Goal: Task Accomplishment & Management: Manage account settings

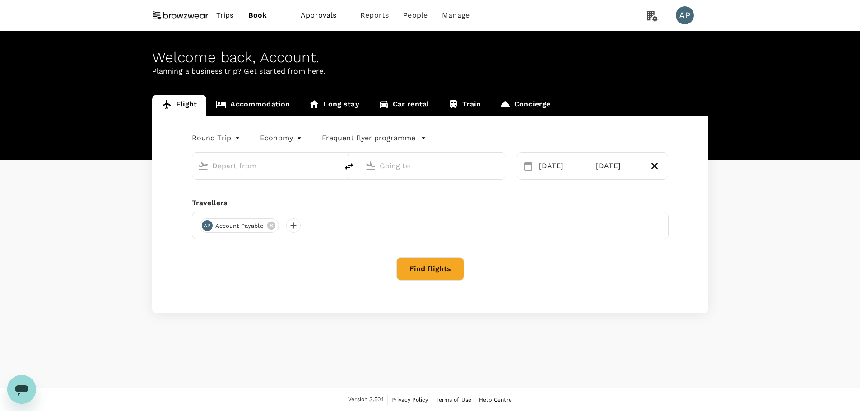
type input "Kuala Lumpur Intl (KUL)"
type input "Singapore Changi (SIN)"
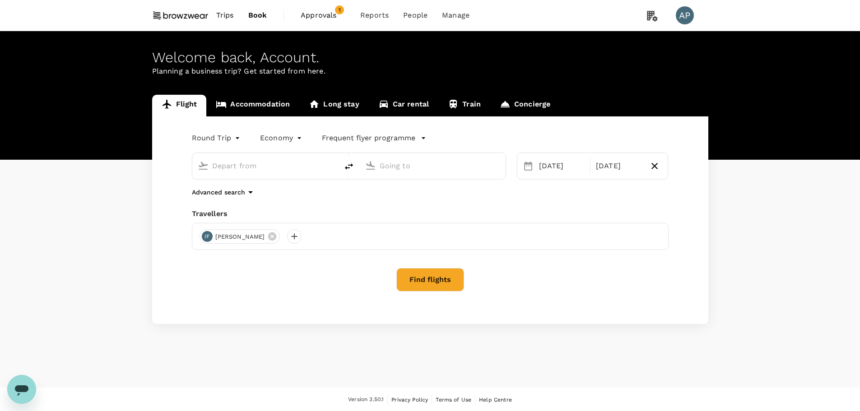
type input "Kuala Lumpur Intl (KUL)"
type input "Singapore Changi (SIN)"
click at [325, 17] on span "Approvals" at bounding box center [323, 15] width 45 height 11
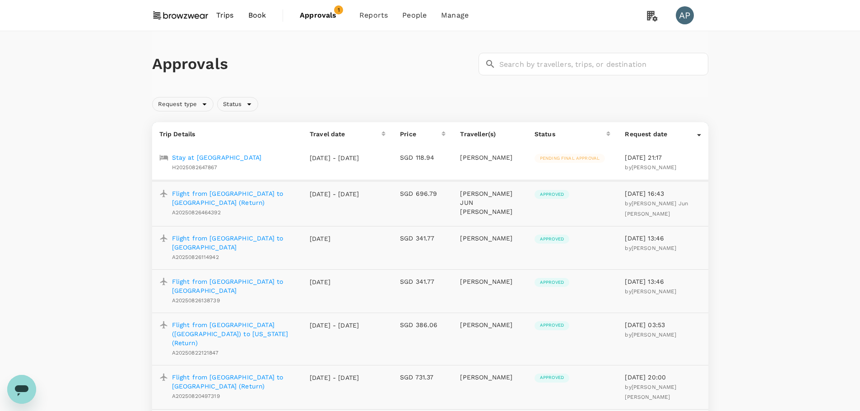
click at [235, 205] on p "Flight from Singapore to Hanoi (Return)" at bounding box center [234, 198] width 124 height 18
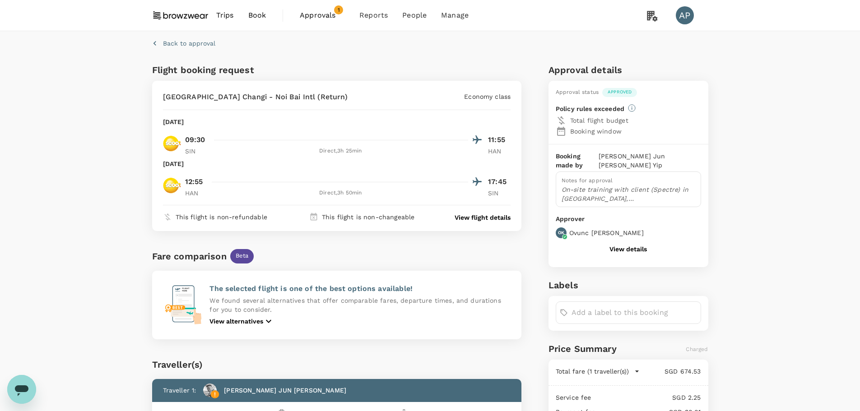
click at [474, 220] on p "View flight details" at bounding box center [483, 217] width 56 height 9
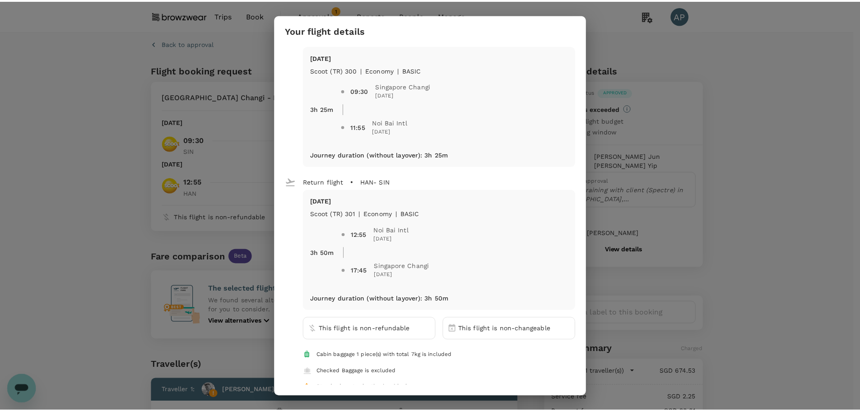
scroll to position [23, 0]
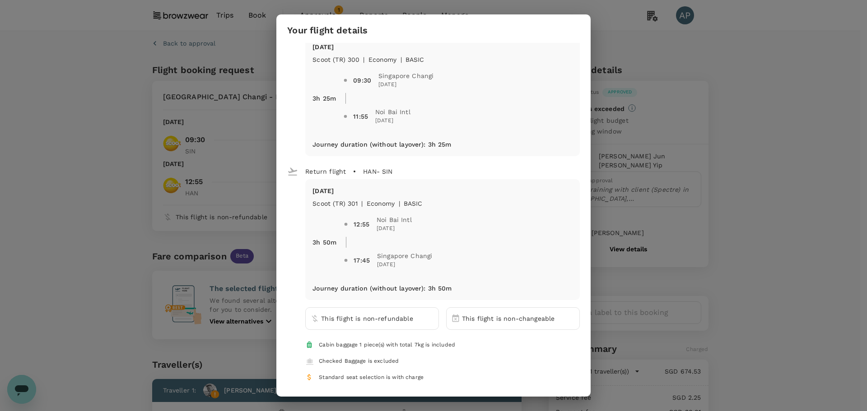
click at [98, 207] on div "Your flight details Depart flight SIN - HAN Wed, 03 Sep Scoot (TR) 300 | econom…" at bounding box center [433, 205] width 867 height 411
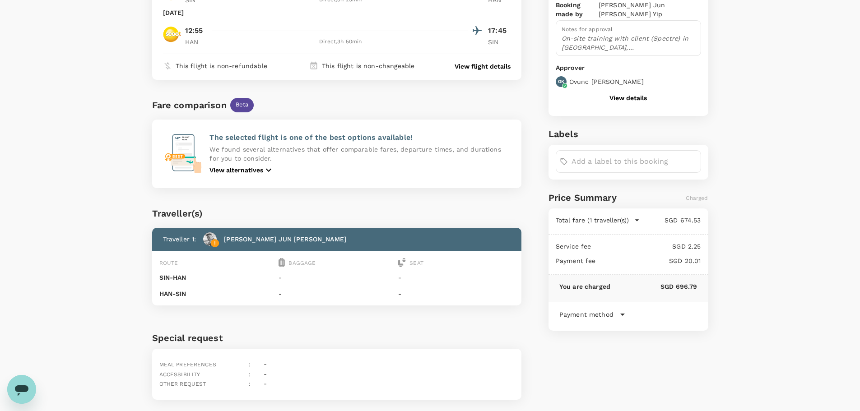
scroll to position [179, 0]
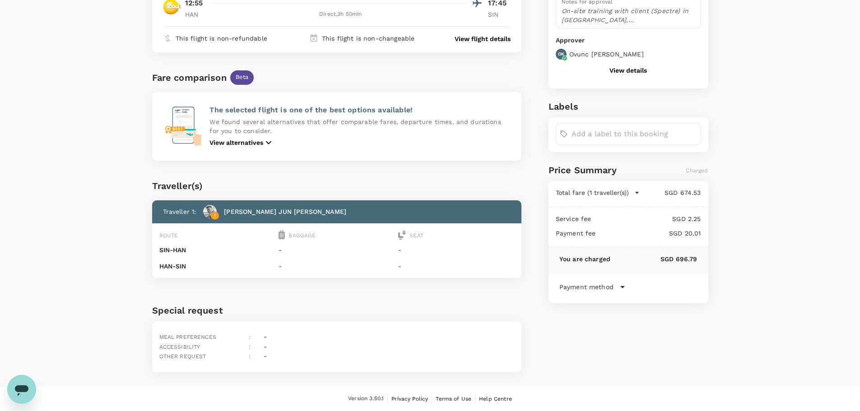
click at [605, 283] on p "Payment method" at bounding box center [586, 287] width 54 height 9
click at [814, 309] on div "Back to approval Flight booking request Singapore Changi - Noi Bai Intl (Return…" at bounding box center [430, 119] width 860 height 535
click at [67, 206] on div "Back to approval Flight booking request Singapore Changi - Noi Bai Intl (Return…" at bounding box center [430, 119] width 860 height 535
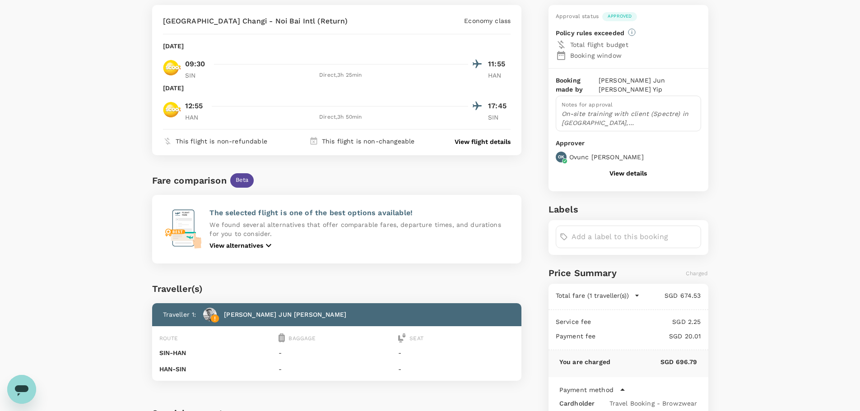
scroll to position [0, 0]
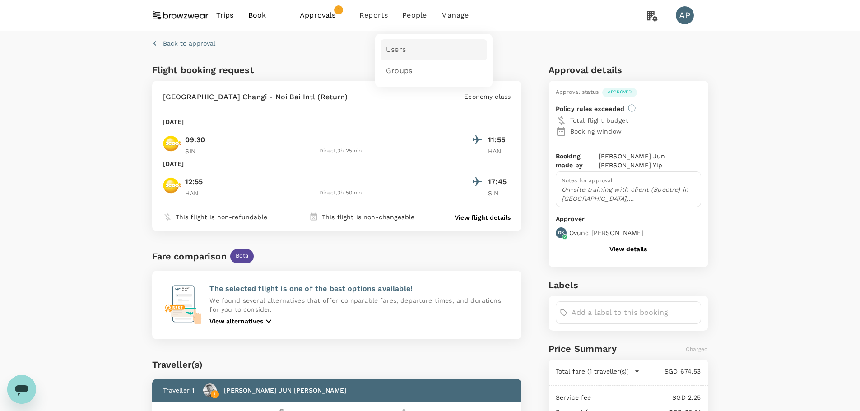
click at [401, 48] on span "Users" at bounding box center [396, 50] width 20 height 10
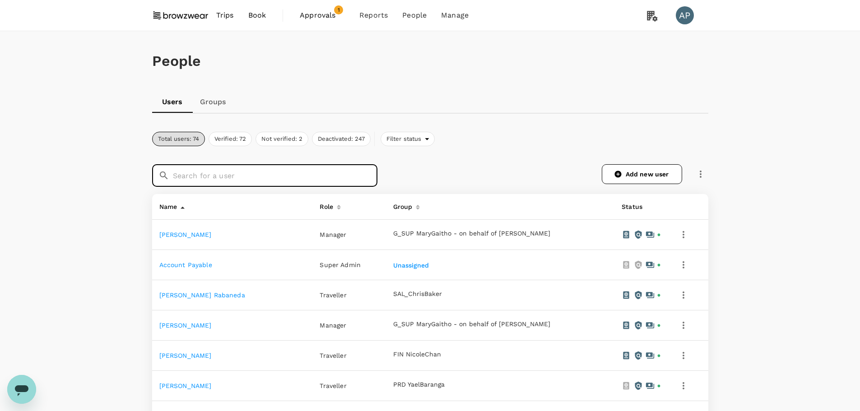
click at [261, 180] on input "text" at bounding box center [275, 175] width 205 height 23
click at [658, 178] on link "Add new user" at bounding box center [642, 174] width 80 height 20
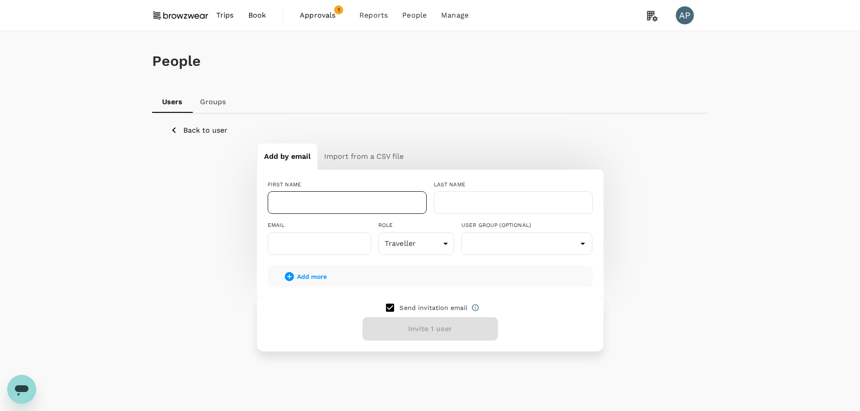
click at [311, 196] on input "text" at bounding box center [347, 202] width 159 height 23
paste input "Nabilah"
type input "Nabilah"
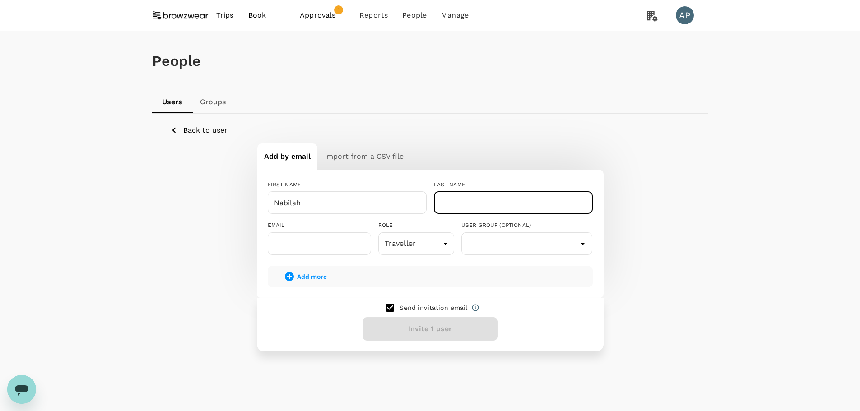
click at [511, 200] on input "text" at bounding box center [513, 202] width 159 height 23
paste input "Razli"
type input "Razli"
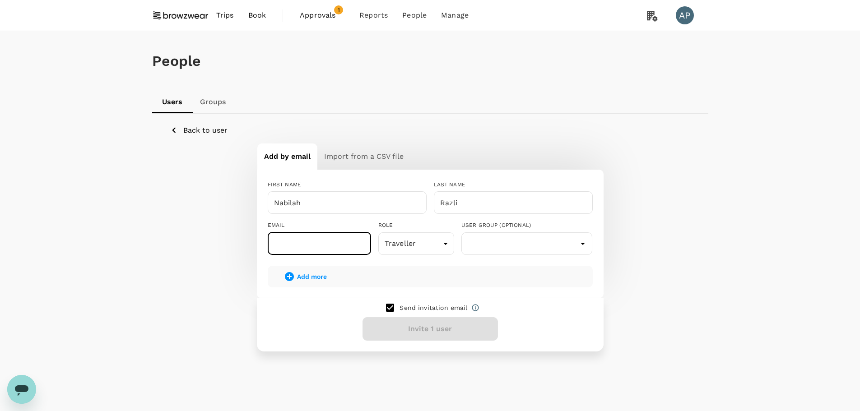
click at [316, 253] on input "text" at bounding box center [319, 244] width 103 height 23
paste input "nur.nabilah@browzwear.com"
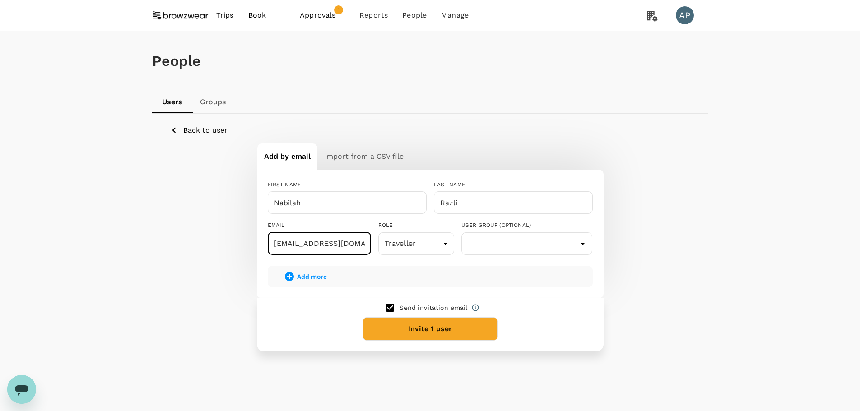
type input "nur.nabilah@browzwear.com"
click at [274, 200] on input "Nabilah" at bounding box center [347, 202] width 159 height 23
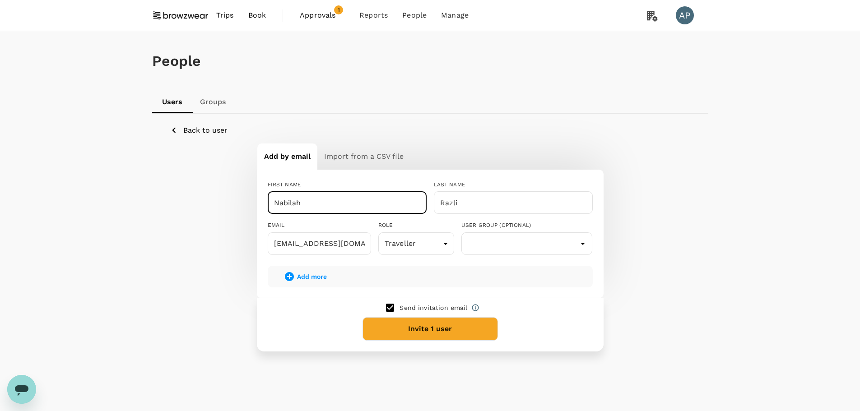
paste input "Nur"
type input "Nur Nabilah"
click at [463, 328] on button "Invite 1 user" at bounding box center [430, 328] width 135 height 23
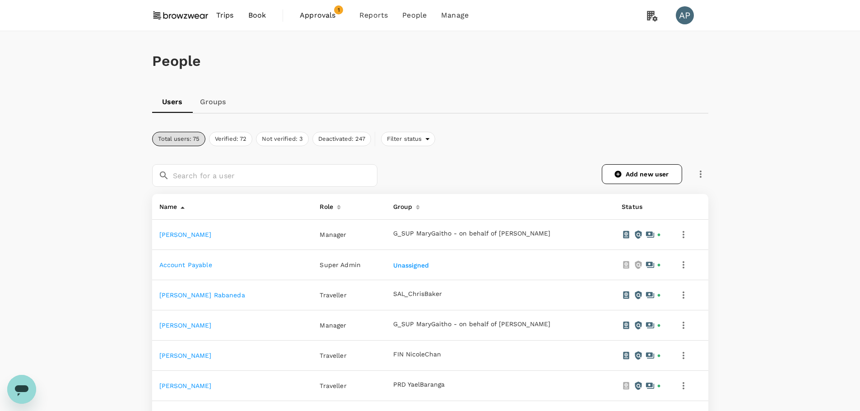
click at [281, 182] on input "text" at bounding box center [275, 175] width 205 height 23
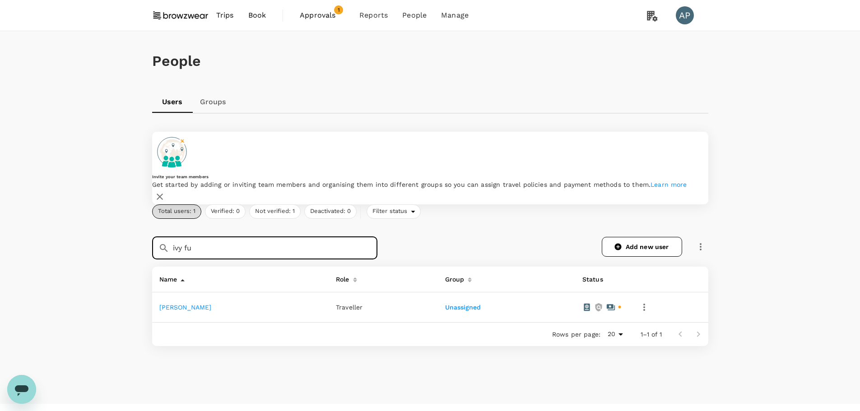
type input "ivy fu"
click at [169, 304] on link "[PERSON_NAME]" at bounding box center [185, 307] width 52 height 7
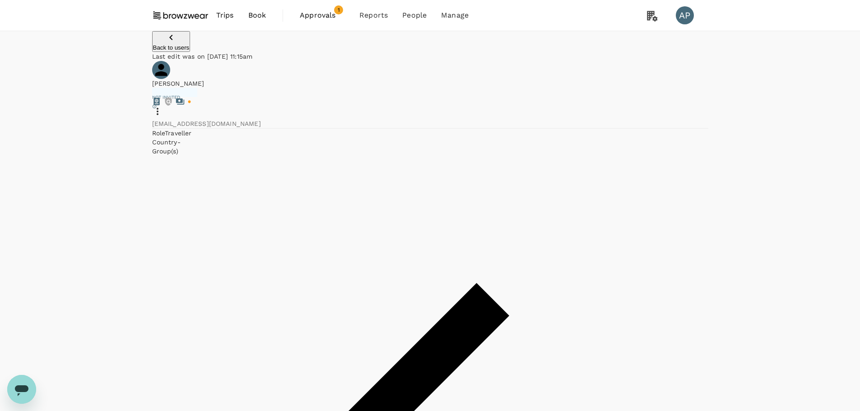
click at [164, 51] on button "Back to users" at bounding box center [171, 41] width 38 height 21
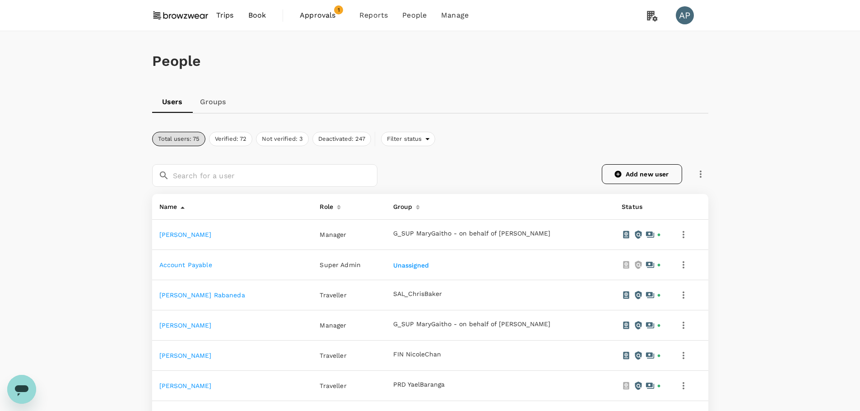
click at [659, 176] on link "Add new user" at bounding box center [642, 174] width 80 height 20
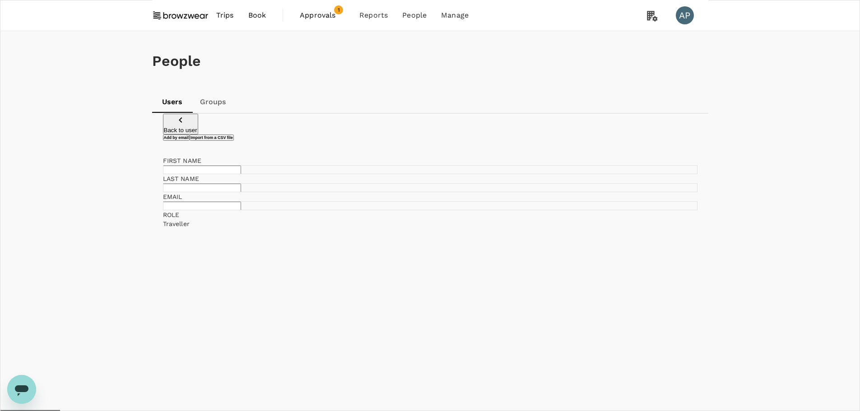
click at [241, 174] on input "text" at bounding box center [202, 170] width 78 height 9
type input "Ben"
type input "Wan"
paste input "[EMAIL_ADDRESS][DOMAIN_NAME]"
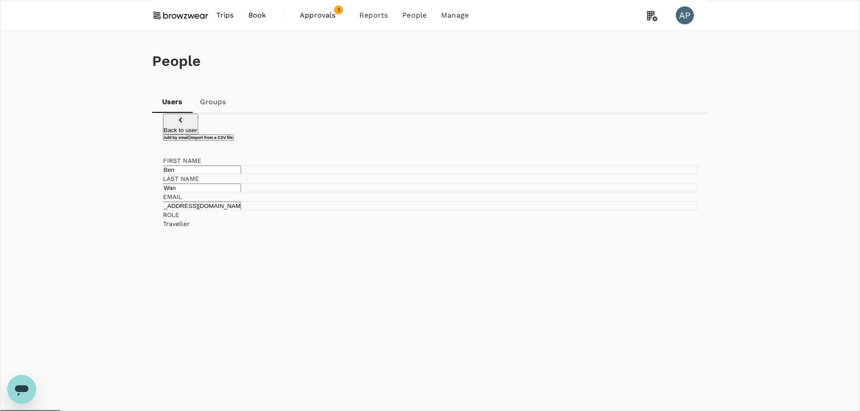
type input "[EMAIL_ADDRESS][DOMAIN_NAME]"
checkbox input "false"
click at [241, 210] on input "[EMAIL_ADDRESS][DOMAIN_NAME]" at bounding box center [202, 206] width 78 height 9
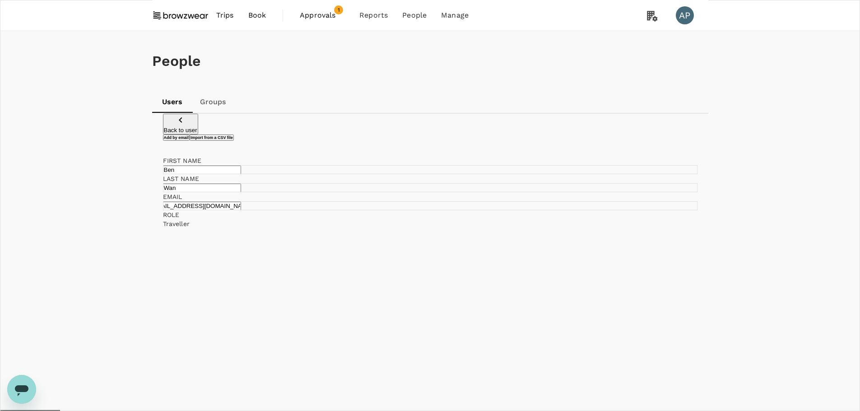
scroll to position [0, 19]
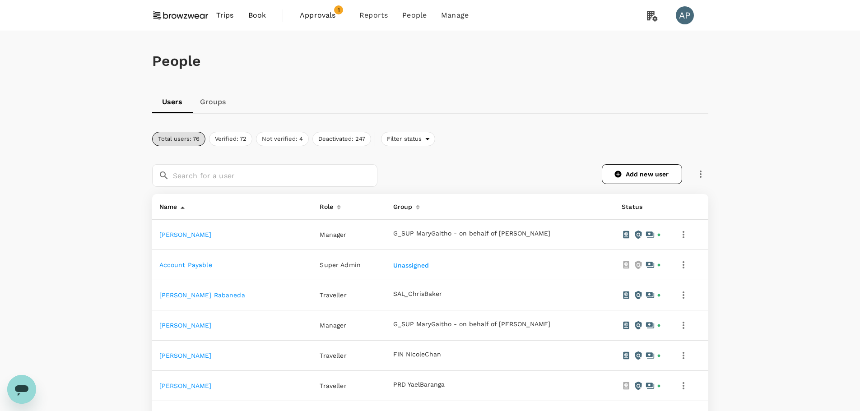
click at [218, 108] on link "Groups" at bounding box center [213, 102] width 41 height 22
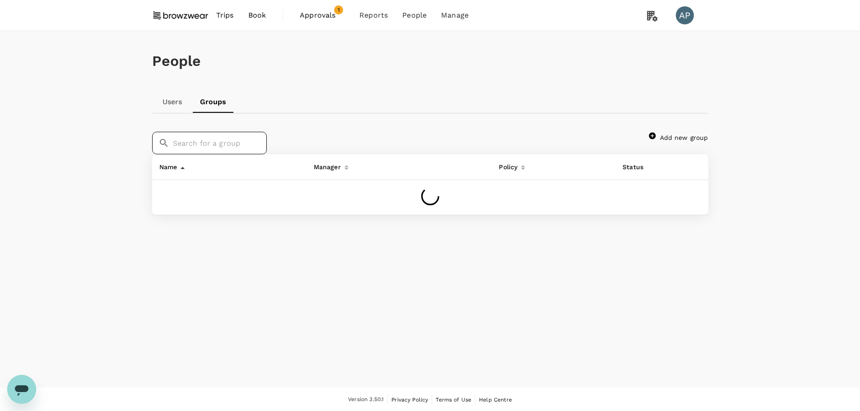
click at [267, 153] on input "text" at bounding box center [220, 143] width 94 height 23
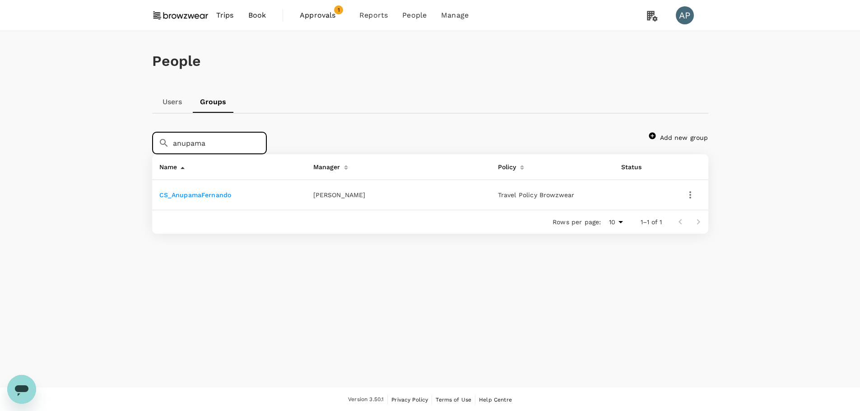
type input "anupama"
click at [205, 199] on link "CS_AnupamaFernando" at bounding box center [195, 194] width 72 height 7
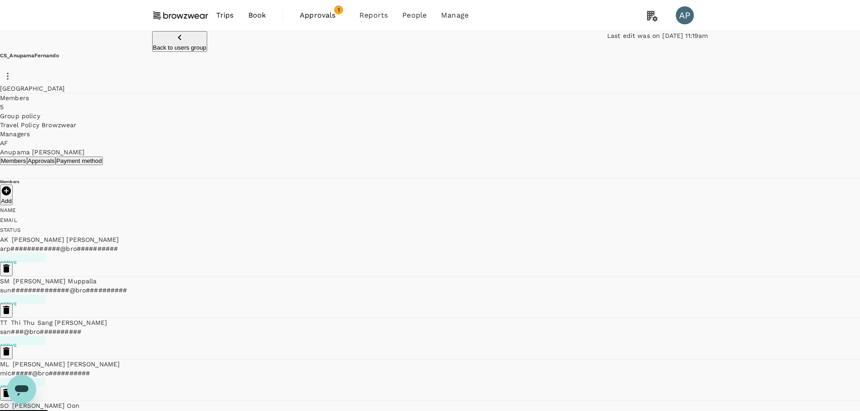
click at [169, 56] on div "Back to users group Last edit was on 25 Aug 2025, 11:19am CS_AnupamaFernando Si…" at bounding box center [430, 94] width 860 height 126
click at [181, 48] on p "Back to users group" at bounding box center [180, 47] width 54 height 7
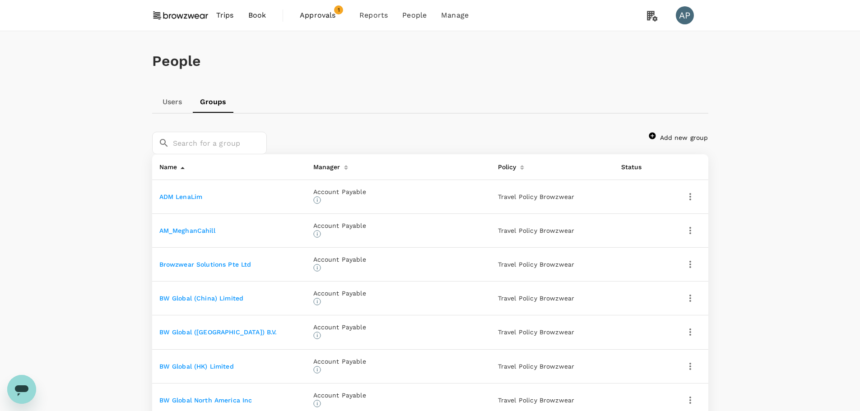
click at [179, 106] on link "Users" at bounding box center [172, 102] width 41 height 22
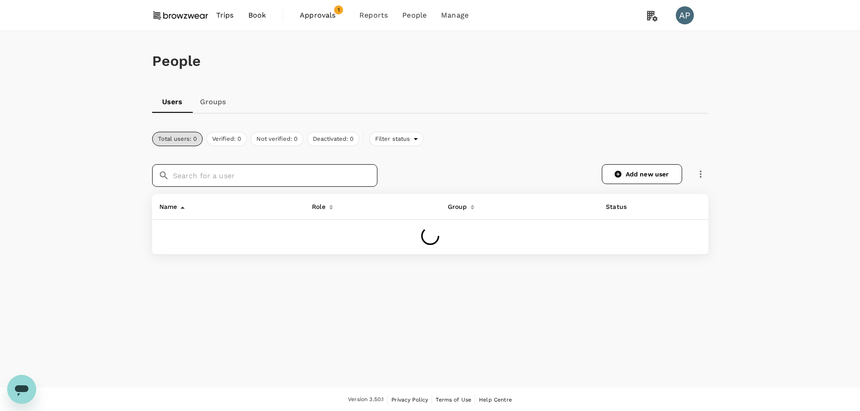
click at [181, 181] on input "text" at bounding box center [275, 175] width 205 height 23
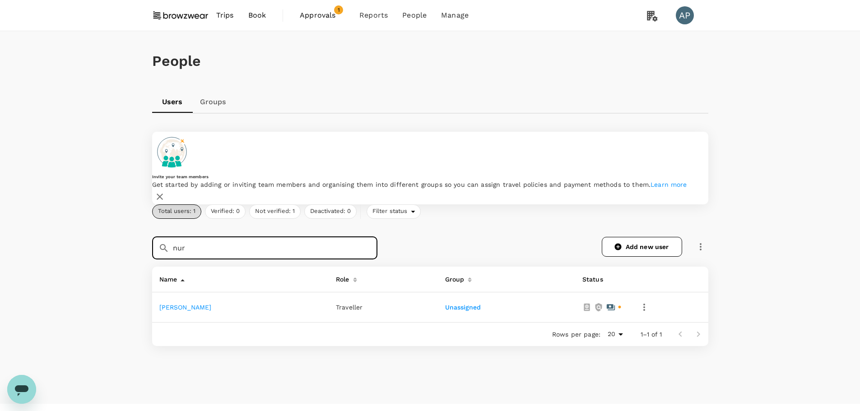
type input "nur"
click at [203, 304] on link "Nur Nabilah Razli" at bounding box center [185, 307] width 52 height 7
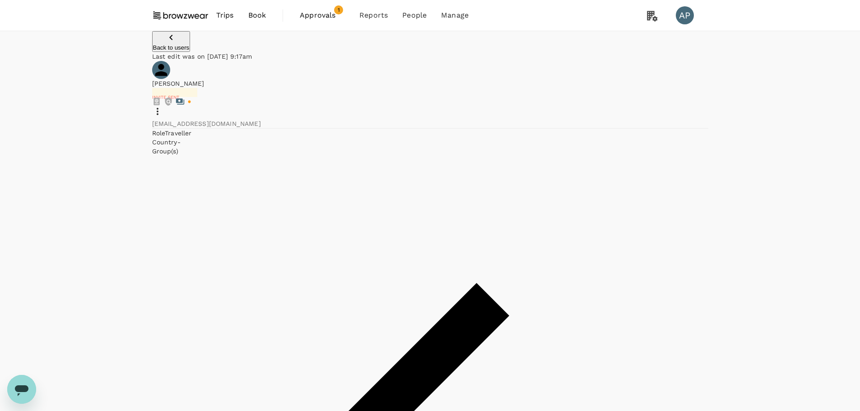
click at [163, 106] on icon at bounding box center [157, 111] width 11 height 11
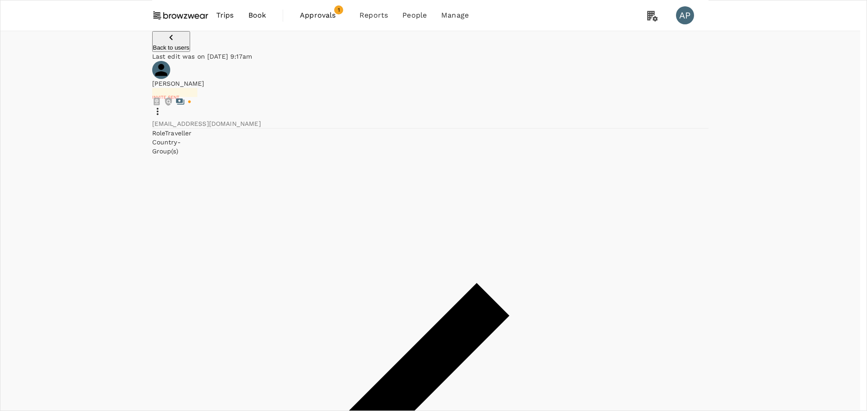
type input "CS_AnupamaFernando"
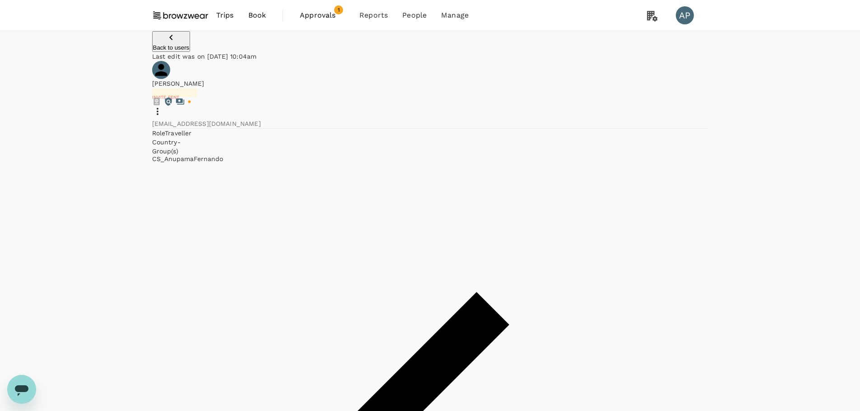
click at [163, 49] on button "Back to users" at bounding box center [171, 41] width 38 height 21
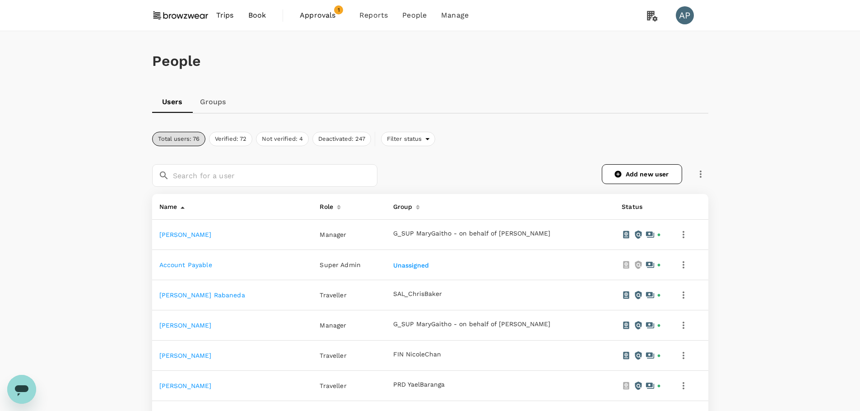
click at [324, 18] on span "Approvals" at bounding box center [322, 15] width 45 height 11
